Goal: Information Seeking & Learning: Learn about a topic

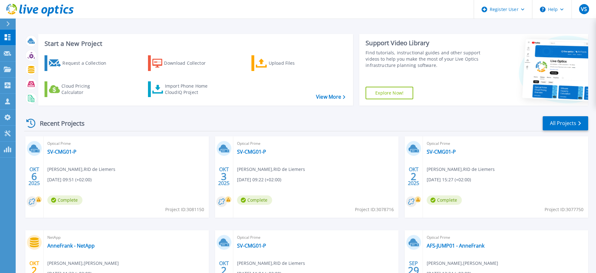
click at [9, 25] on icon at bounding box center [7, 23] width 3 height 5
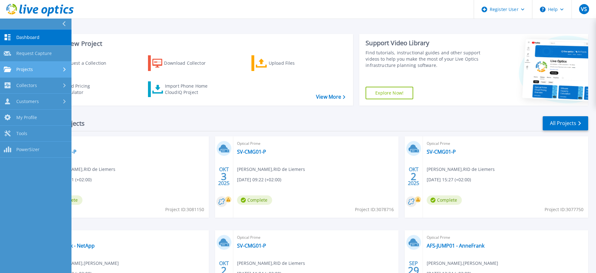
click at [25, 72] on link "Projects Projects" at bounding box center [36, 69] width 72 height 16
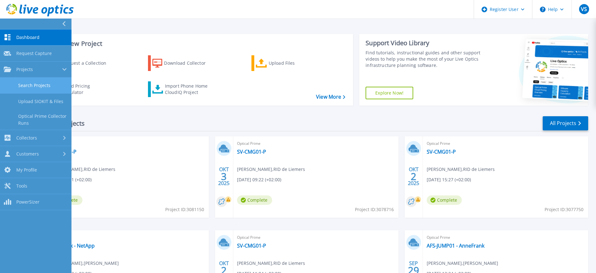
click at [29, 86] on link "Search Projects" at bounding box center [36, 85] width 72 height 16
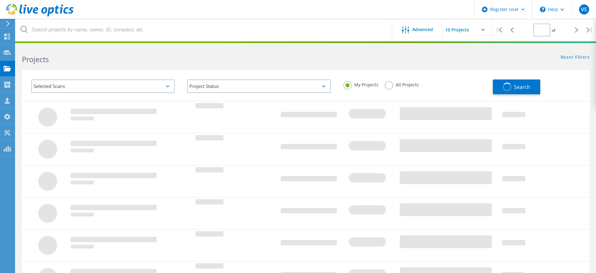
type input "2"
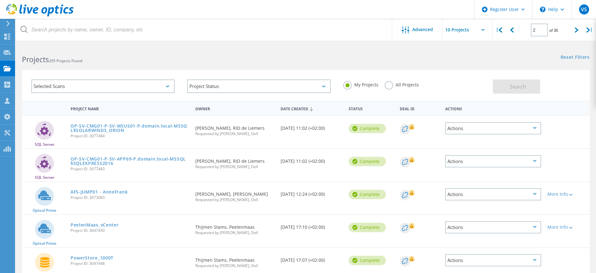
click at [391, 93] on div "My Projects All Projects" at bounding box center [415, 84] width 156 height 23
click at [388, 87] on label "All Projects" at bounding box center [402, 84] width 34 height 6
click at [0, 0] on input "All Projects" at bounding box center [0, 0] width 0 height 0
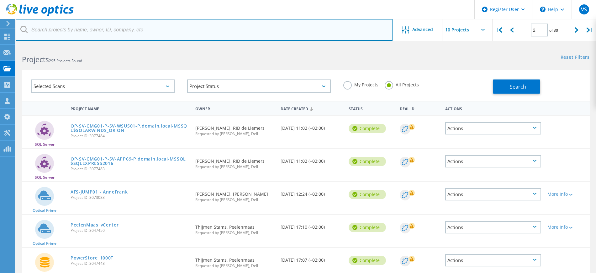
click at [154, 31] on input "text" at bounding box center [204, 30] width 377 height 22
paste input "3073083"
type input "3073083"
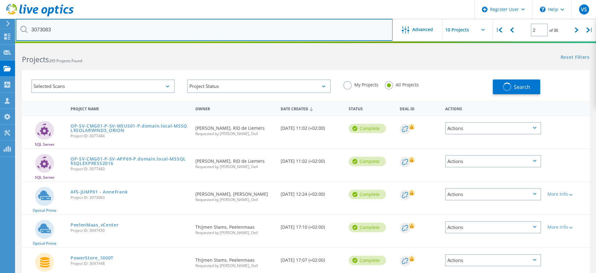
type input "1"
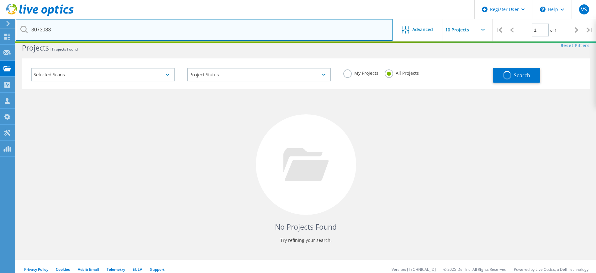
scroll to position [17, 0]
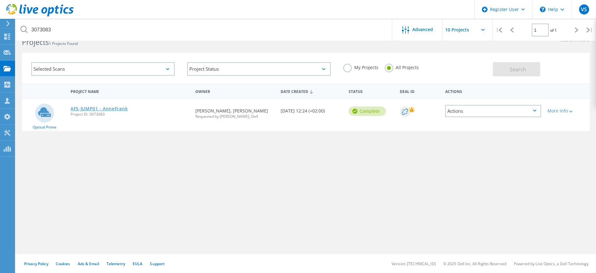
click at [111, 107] on link "AFS-JUMP01 - AnneFrank" at bounding box center [99, 108] width 57 height 4
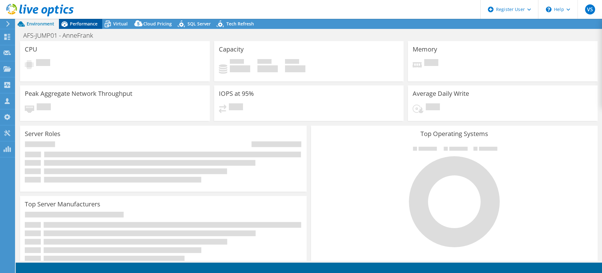
select select "EUFrankfurt"
select select "EUR"
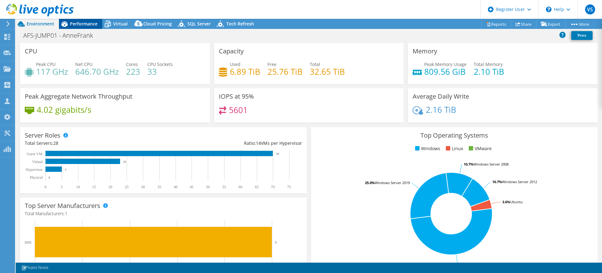
click at [85, 23] on span "Performance" at bounding box center [84, 24] width 28 height 6
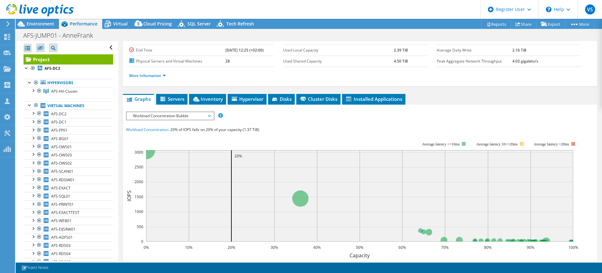
scroll to position [78, 0]
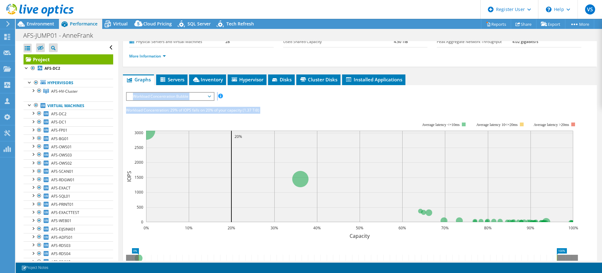
drag, startPoint x: 119, startPoint y: 97, endPoint x: 123, endPoint y: 147, distance: 50.0
click at [123, 147] on div "Project Details Prepared for: [PERSON_NAME], [PERSON_NAME][EMAIL_ADDRESS][DOMAI…" at bounding box center [360, 165] width 484 height 405
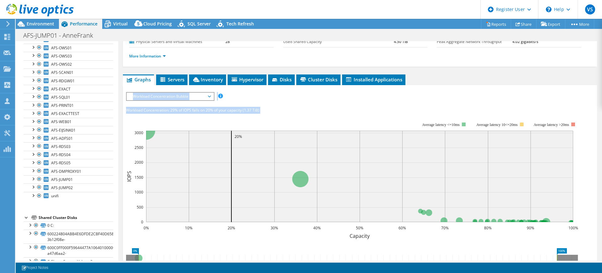
scroll to position [0, 0]
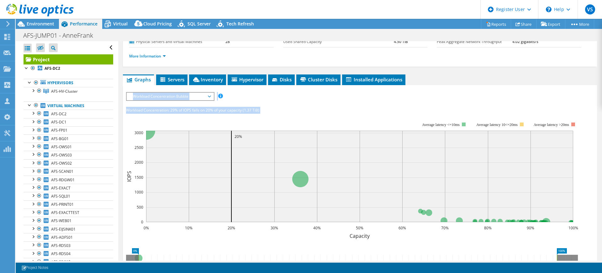
click at [325, 104] on div "IOPS Disk Throughput IO Size Latency Queue Depth CPU Percentage Memory Page Fau…" at bounding box center [360, 208] width 468 height 232
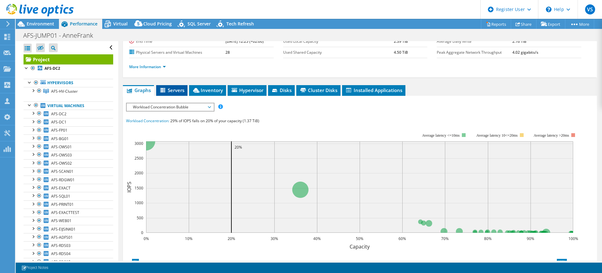
click at [179, 86] on li "Servers" at bounding box center [171, 90] width 31 height 11
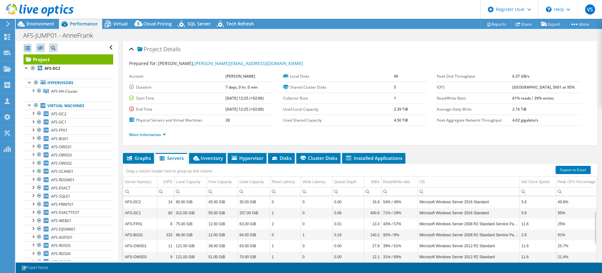
scroll to position [39, 0]
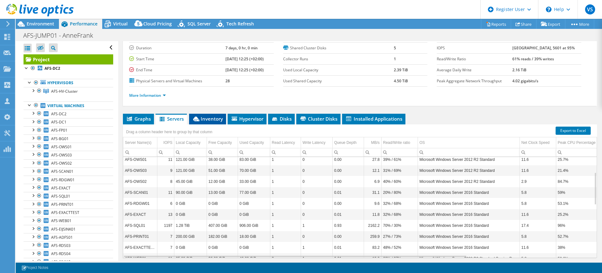
click at [212, 120] on span "Inventory" at bounding box center [207, 118] width 31 height 6
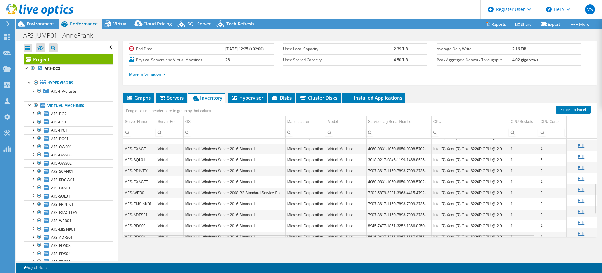
scroll to position [188, 0]
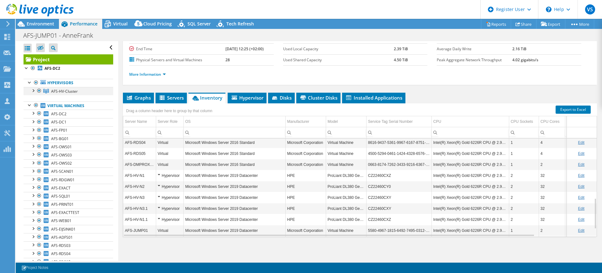
click at [35, 89] on div at bounding box center [33, 90] width 6 height 6
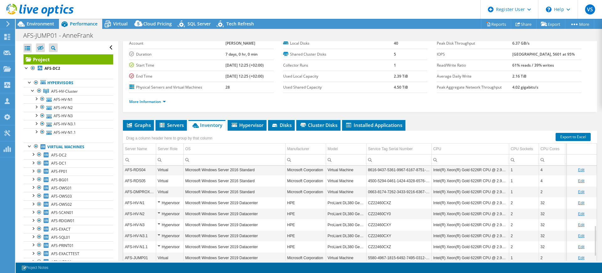
scroll to position [0, 0]
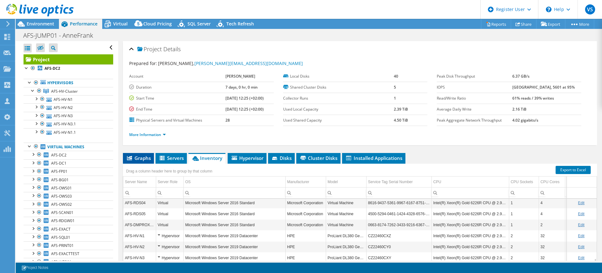
click at [136, 157] on span "Graphs" at bounding box center [138, 158] width 25 height 6
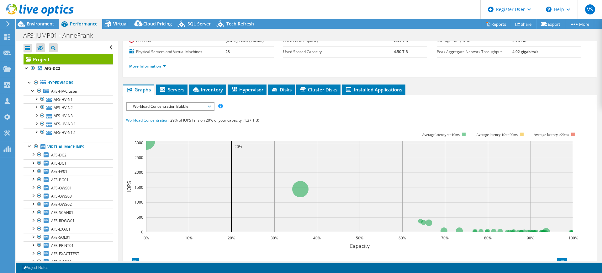
scroll to position [78, 0]
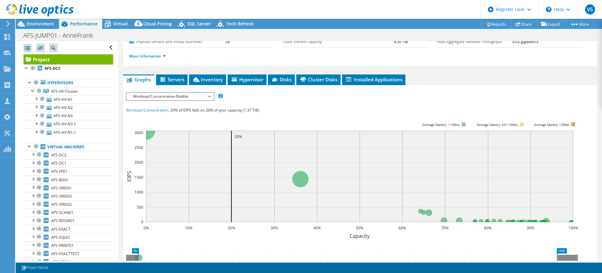
click at [187, 95] on span "Workload Concentration Bubble" at bounding box center [170, 97] width 81 height 8
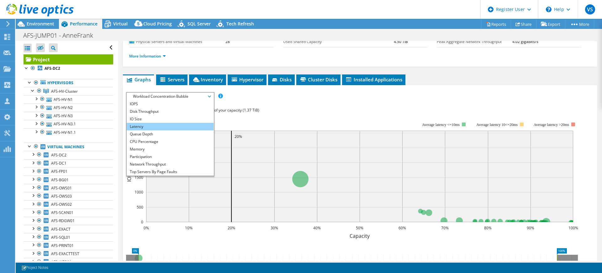
click at [158, 126] on li "Latency" at bounding box center [170, 127] width 87 height 8
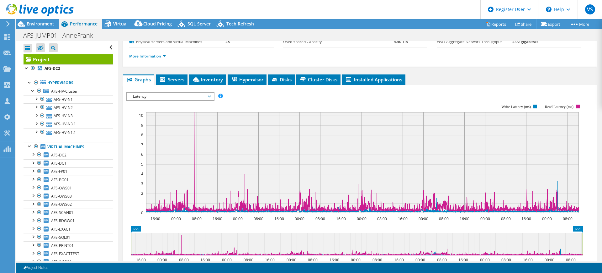
click at [179, 97] on span "Latency" at bounding box center [170, 97] width 81 height 8
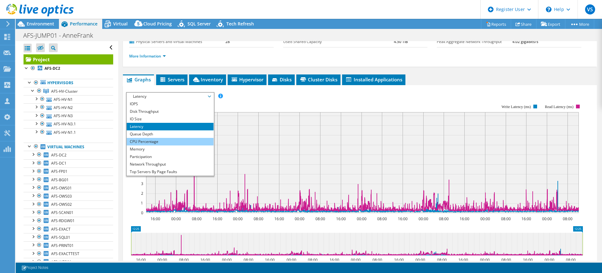
click at [145, 141] on li "CPU Percentage" at bounding box center [170, 142] width 87 height 8
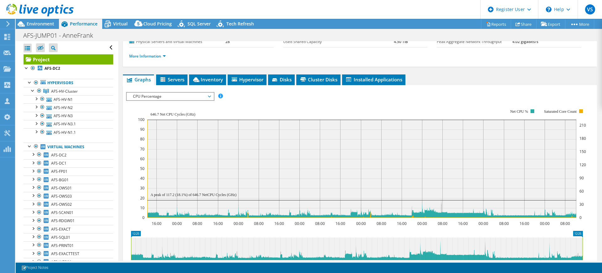
click at [205, 95] on span "CPU Percentage" at bounding box center [170, 97] width 81 height 8
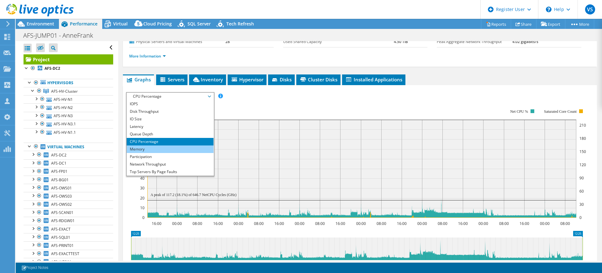
click at [158, 151] on li "Memory" at bounding box center [170, 149] width 87 height 8
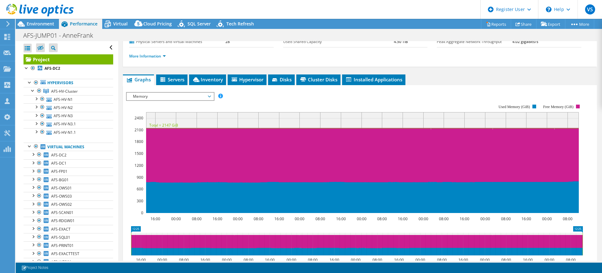
click at [200, 96] on span "Memory" at bounding box center [170, 97] width 81 height 8
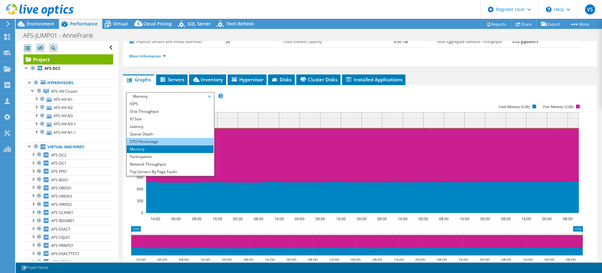
click at [152, 140] on li "CPU Percentage" at bounding box center [170, 142] width 87 height 8
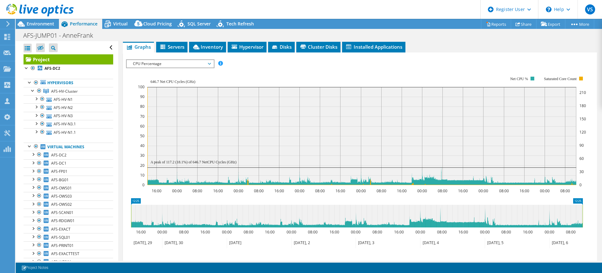
scroll to position [118, 0]
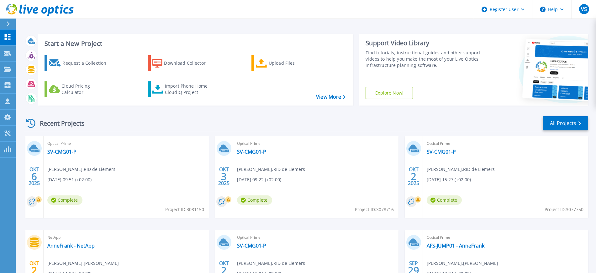
click at [12, 21] on div at bounding box center [11, 24] width 10 height 11
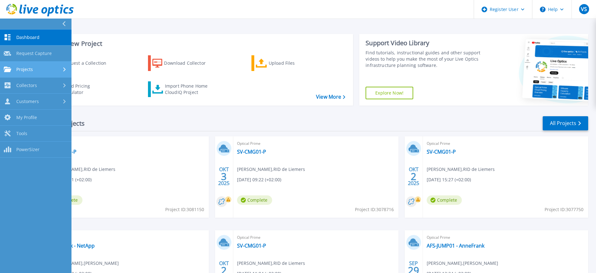
click at [26, 68] on span "Projects" at bounding box center [24, 69] width 17 height 6
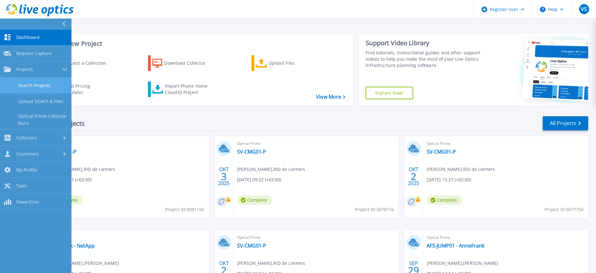
click at [29, 86] on link "Search Projects" at bounding box center [36, 85] width 72 height 16
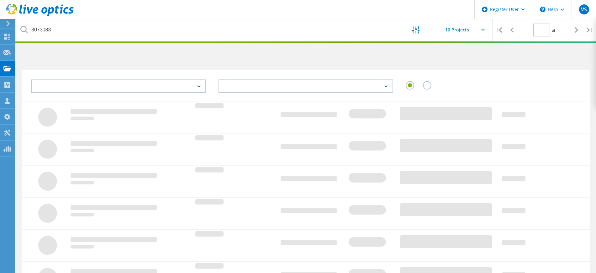
type input "1"
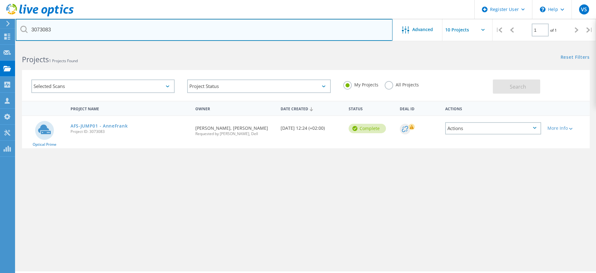
click at [94, 31] on input "3073083" at bounding box center [204, 30] width 377 height 22
paste input "3077506"
type input "3077506"
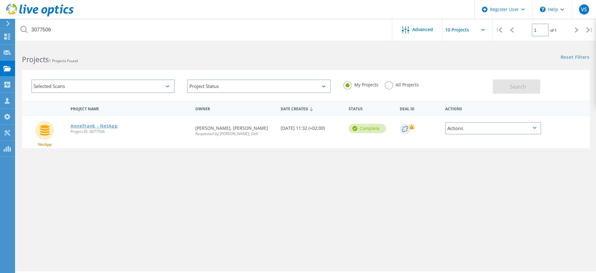
click at [85, 125] on link "AnneFrank - NetApp" at bounding box center [94, 126] width 47 height 4
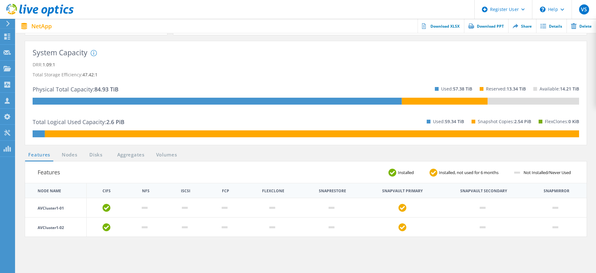
scroll to position [118, 0]
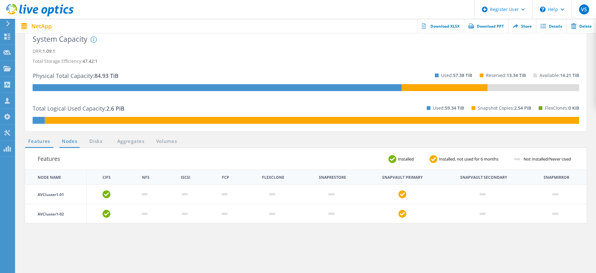
click at [69, 141] on link "Nodes" at bounding box center [70, 141] width 20 height 8
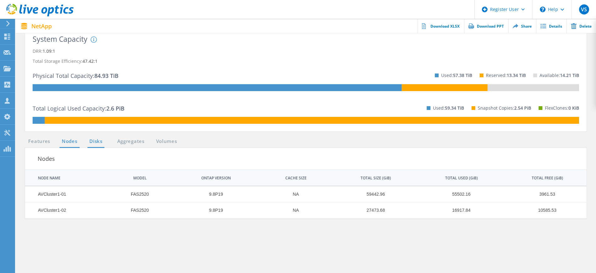
click at [100, 143] on link "Disks" at bounding box center [96, 141] width 17 height 8
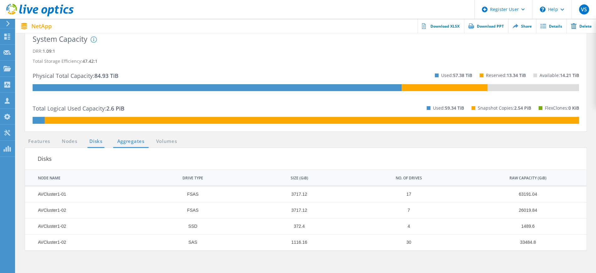
click at [122, 141] on link "Aggregates" at bounding box center [130, 141] width 35 height 8
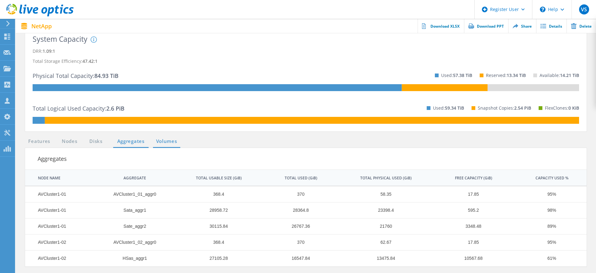
click at [171, 142] on link "Volumes" at bounding box center [166, 141] width 27 height 8
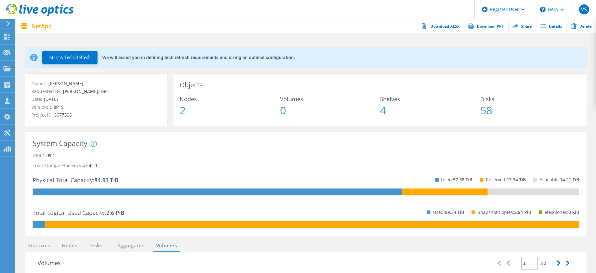
scroll to position [0, 0]
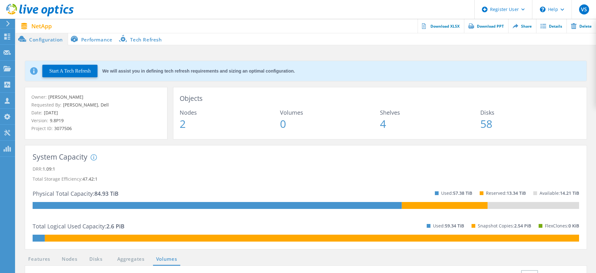
click at [99, 40] on li "Performance" at bounding box center [92, 39] width 49 height 13
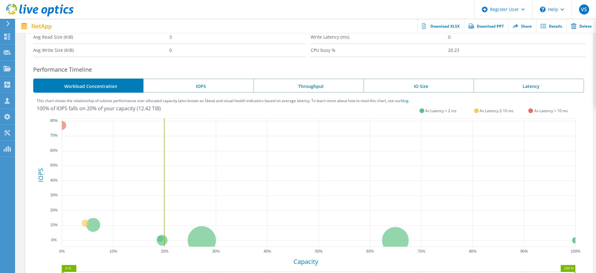
scroll to position [157, 0]
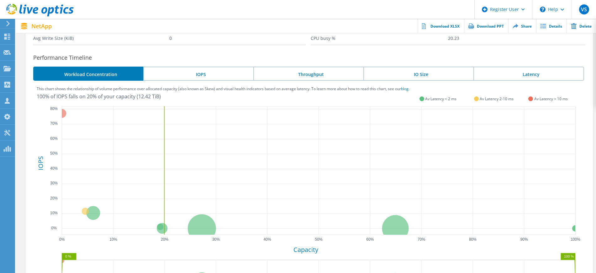
click at [215, 72] on li "IOPS" at bounding box center [198, 73] width 110 height 14
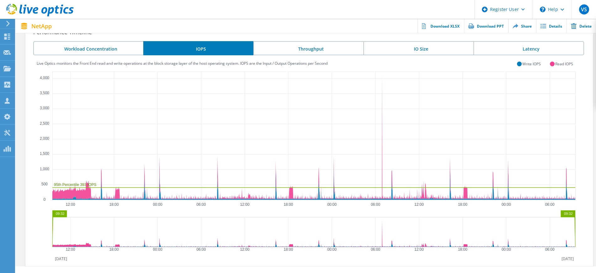
scroll to position [194, 0]
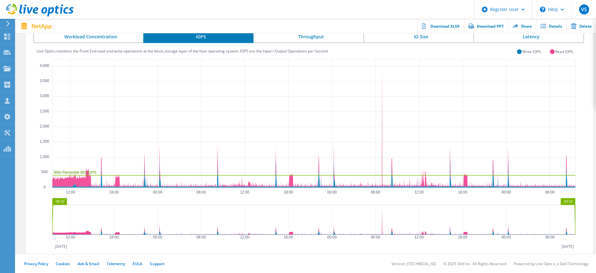
click at [518, 36] on li "Latency" at bounding box center [529, 36] width 111 height 14
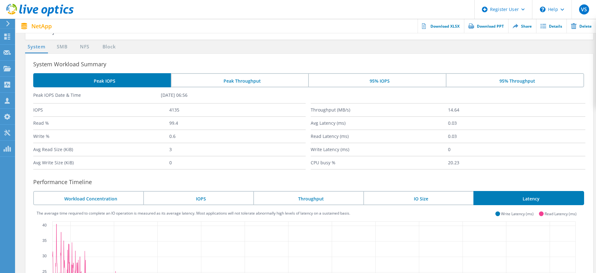
scroll to position [0, 0]
